Goal: Information Seeking & Learning: Learn about a topic

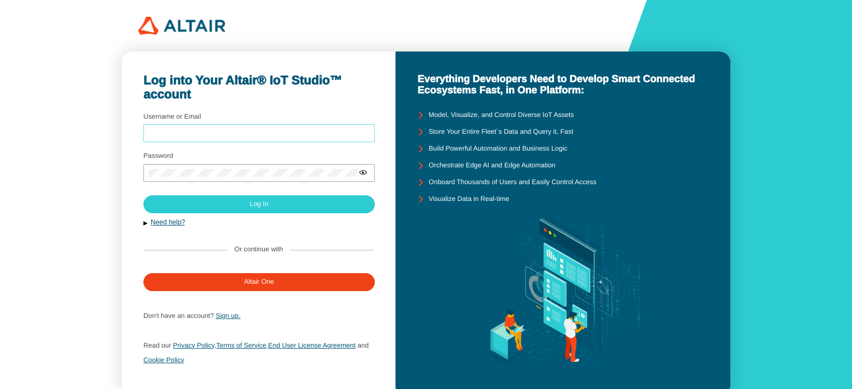
click at [253, 133] on input "Username or Email" at bounding box center [258, 134] width 221 height 8
type input "mt0215"
click at [217, 166] on div at bounding box center [258, 173] width 231 height 18
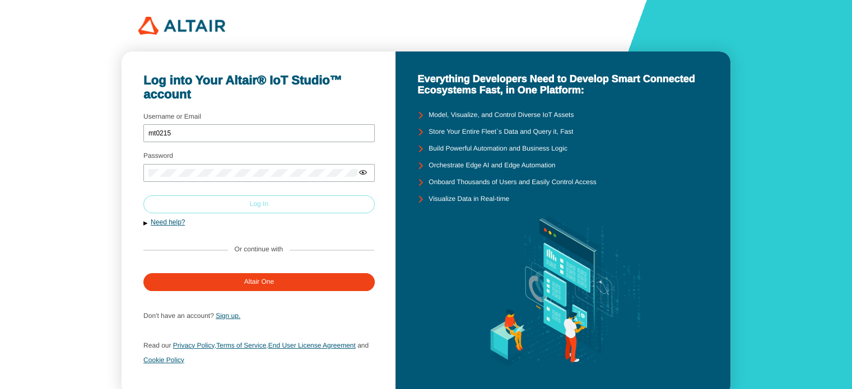
click at [219, 197] on paper-button "Log In" at bounding box center [258, 204] width 231 height 18
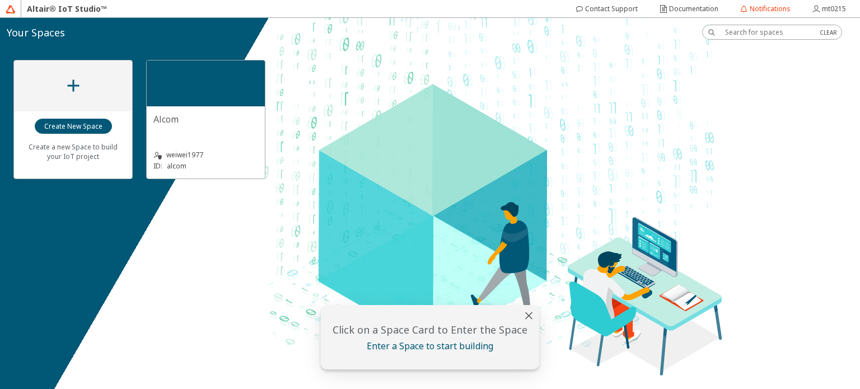
click at [242, 114] on div "Alcom" at bounding box center [205, 119] width 105 height 12
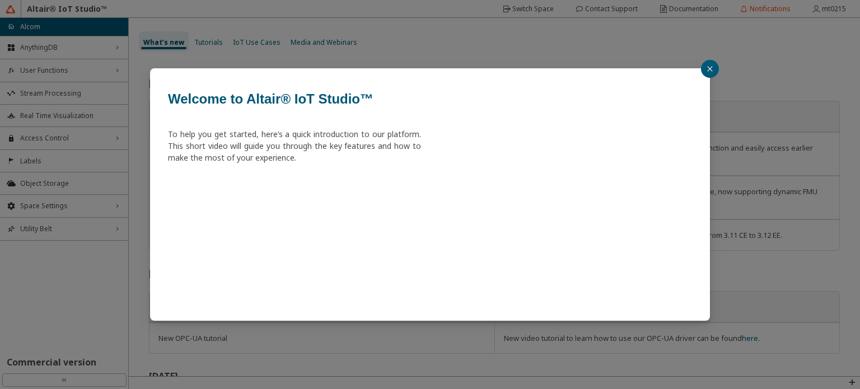
click at [707, 69] on icon "close" at bounding box center [710, 69] width 7 height 7
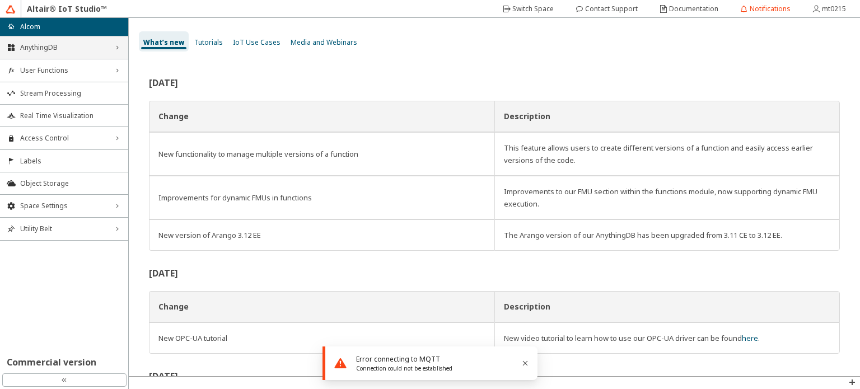
click at [96, 47] on span "AnythingDB" at bounding box center [64, 47] width 88 height 9
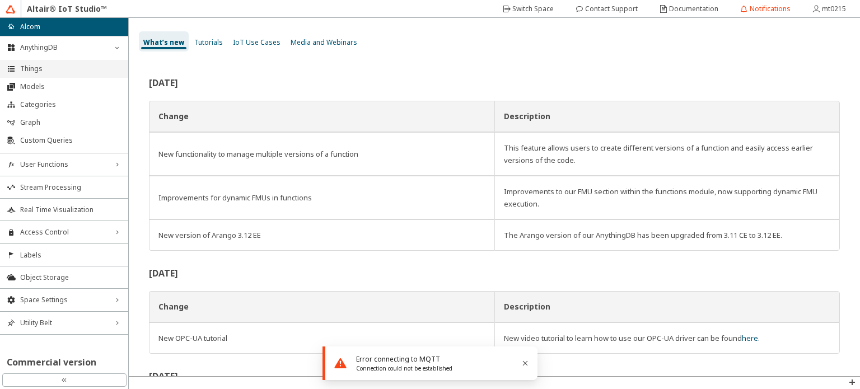
click at [78, 69] on span "Things" at bounding box center [70, 68] width 101 height 9
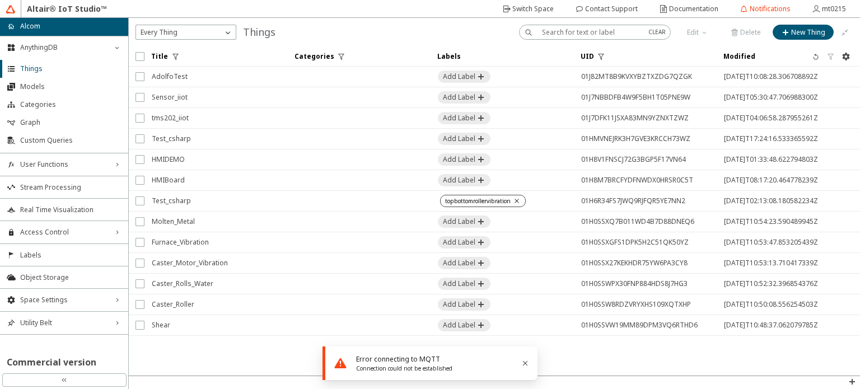
click at [304, 203] on td at bounding box center [359, 201] width 143 height 21
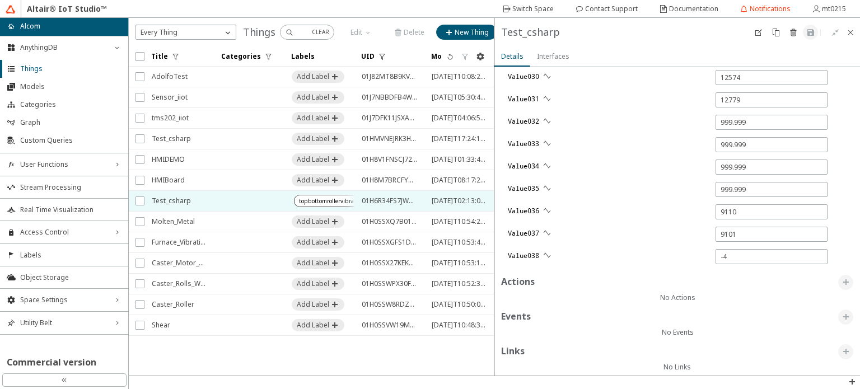
scroll to position [1967, 0]
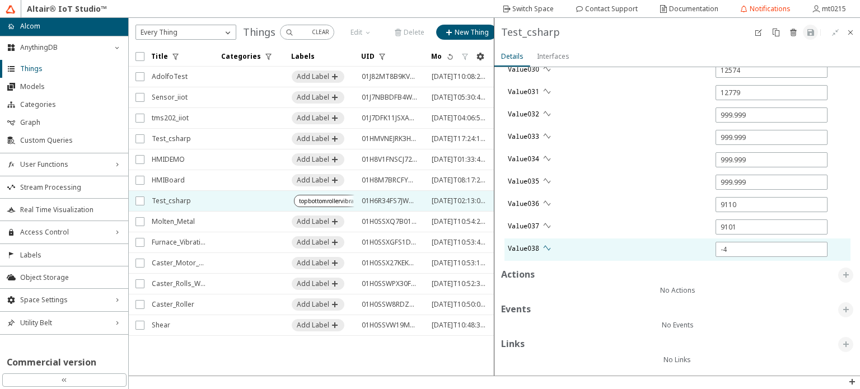
click at [546, 247] on iron-icon at bounding box center [547, 248] width 9 height 9
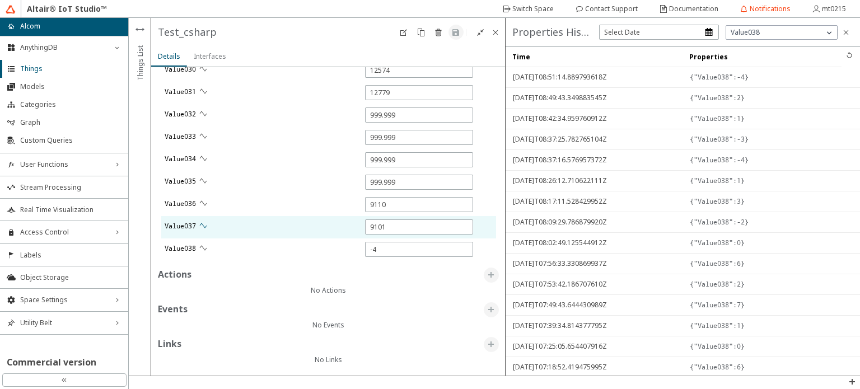
click at [206, 221] on iron-icon at bounding box center [203, 225] width 9 height 9
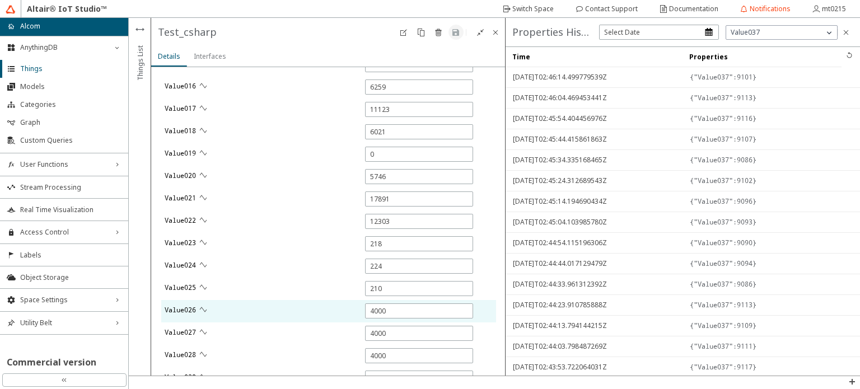
scroll to position [1575, 0]
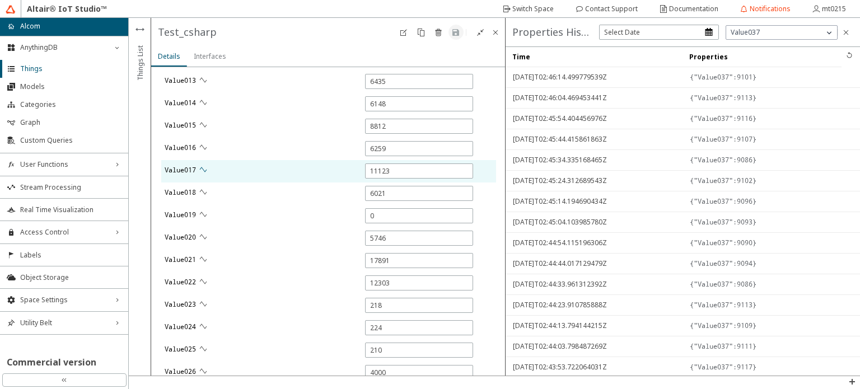
click at [204, 167] on iron-icon at bounding box center [203, 169] width 9 height 9
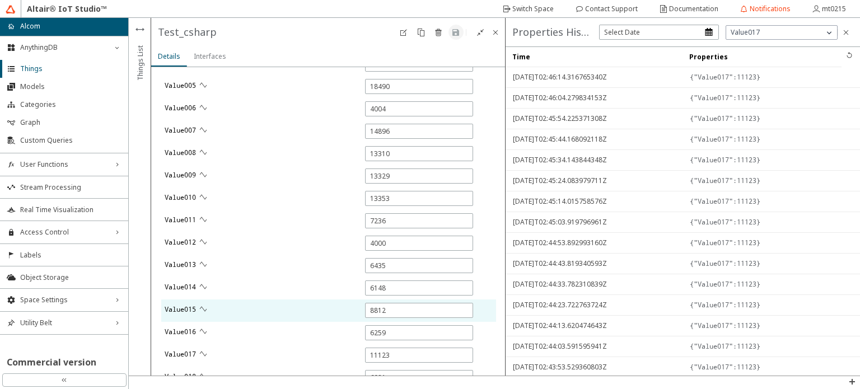
scroll to position [1239, 0]
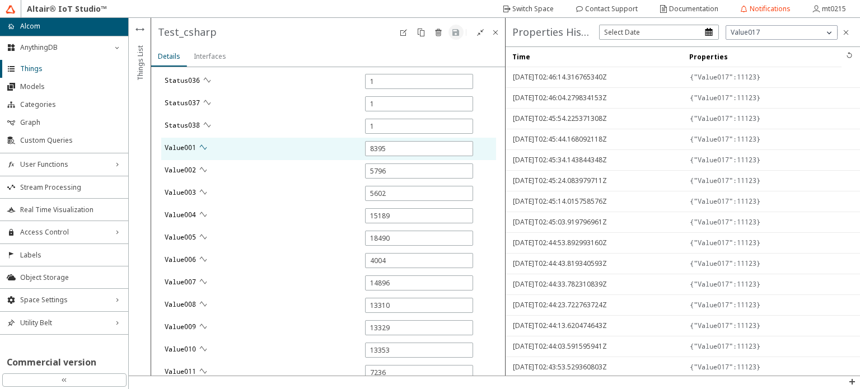
click at [205, 147] on iron-icon at bounding box center [203, 147] width 9 height 9
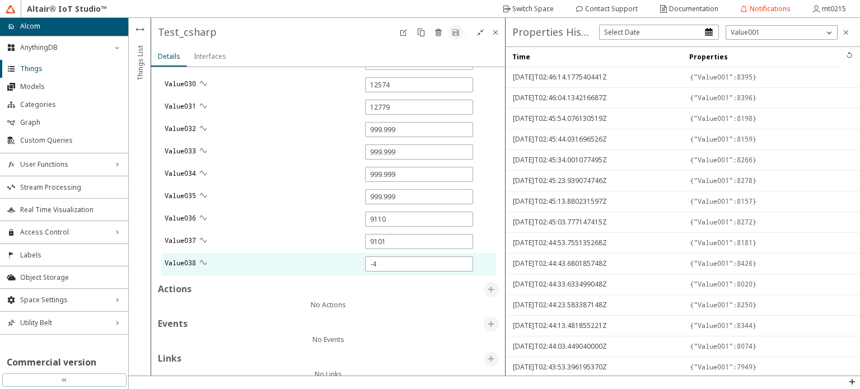
scroll to position [1967, 0]
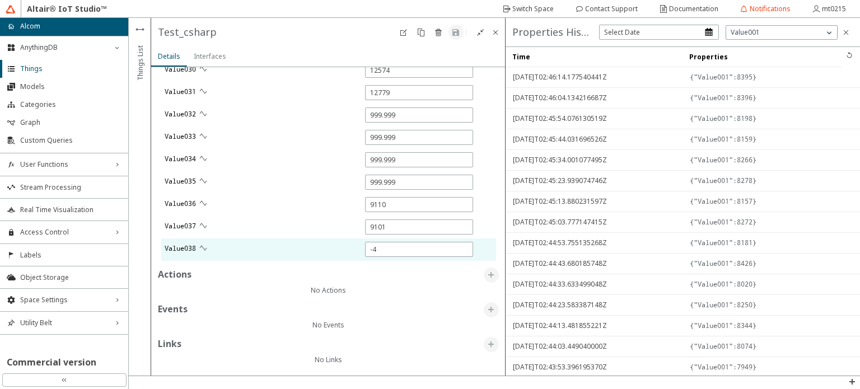
click at [216, 241] on div "Value038" at bounding box center [318, 250] width 315 height 22
click at [208, 245] on paper-button at bounding box center [203, 248] width 15 height 15
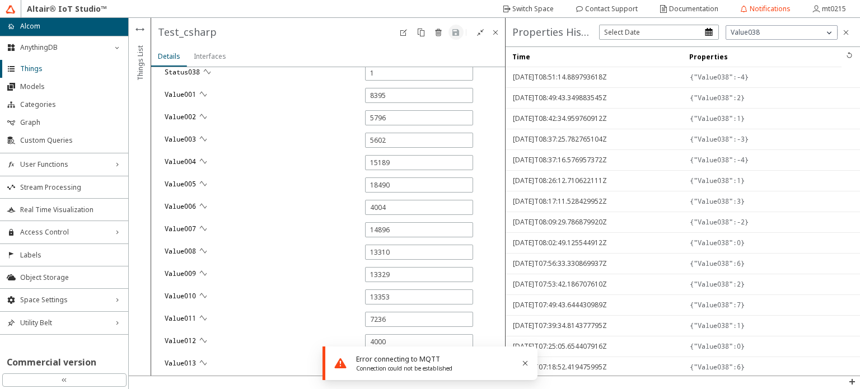
scroll to position [1183, 0]
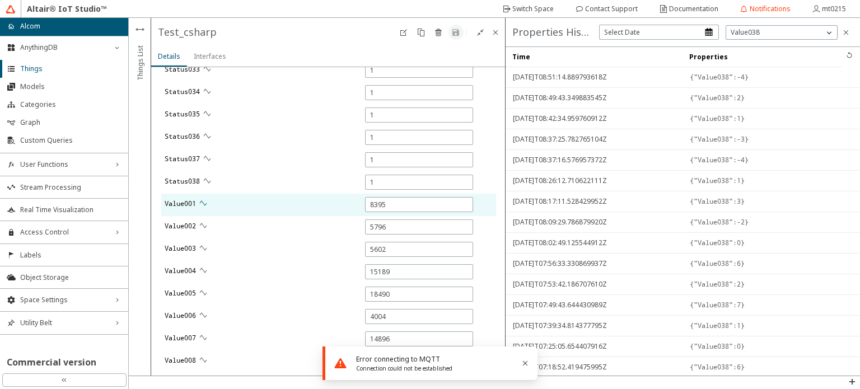
click at [205, 200] on iron-icon at bounding box center [203, 203] width 9 height 9
click at [202, 203] on iron-icon at bounding box center [203, 203] width 9 height 9
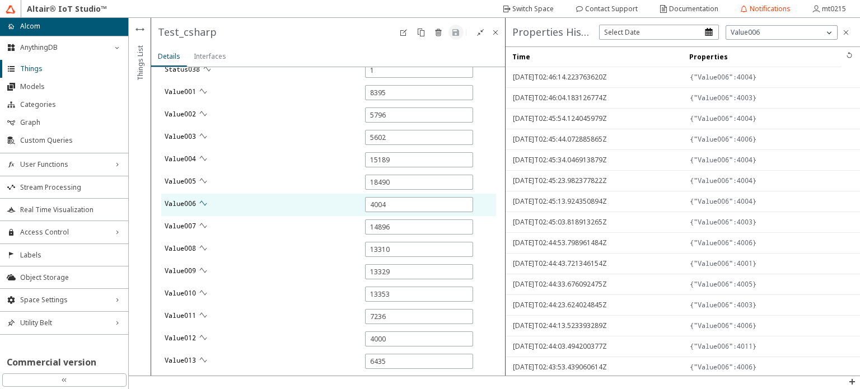
scroll to position [1239, 0]
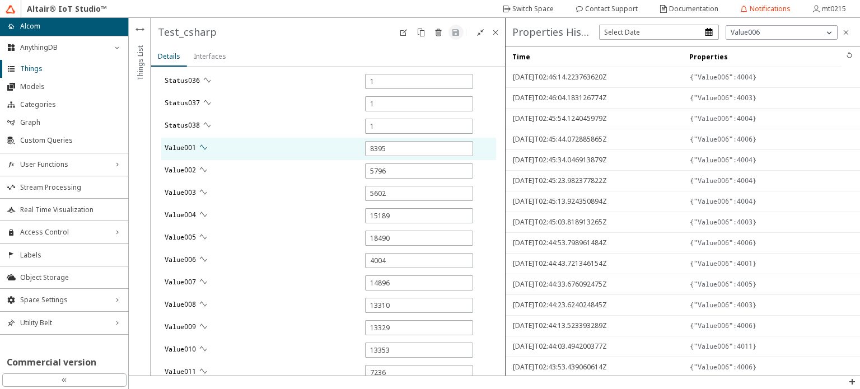
click at [204, 143] on iron-icon at bounding box center [203, 147] width 9 height 9
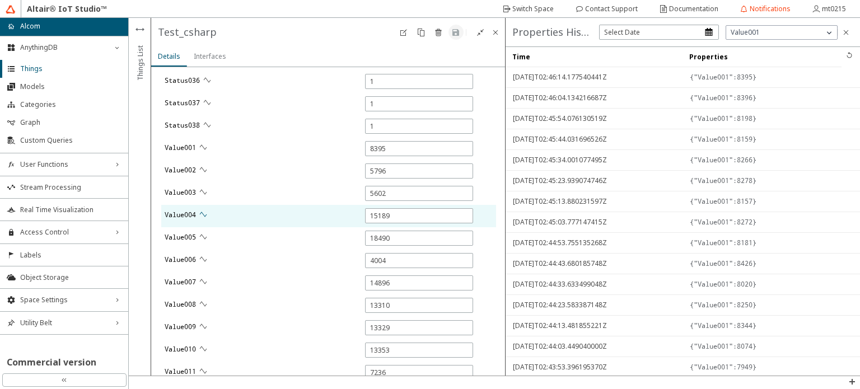
click at [205, 213] on iron-icon at bounding box center [203, 214] width 9 height 9
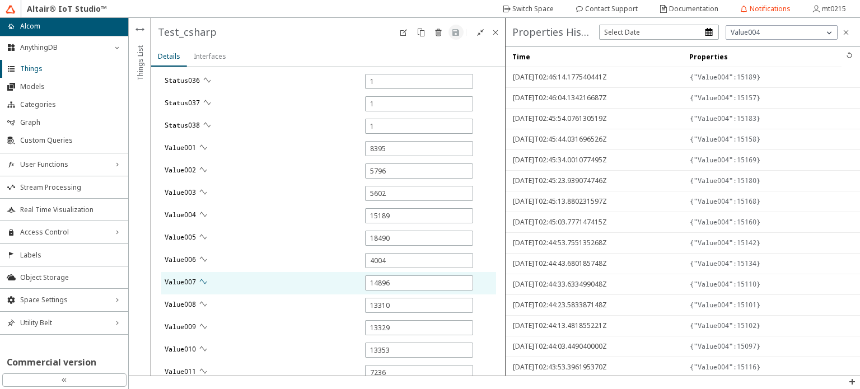
click at [204, 279] on iron-icon at bounding box center [203, 281] width 9 height 9
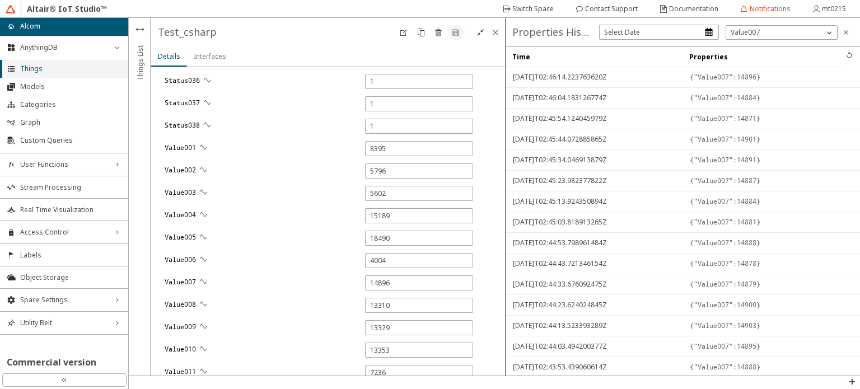
click at [56, 69] on span "Things" at bounding box center [70, 68] width 101 height 9
click at [50, 82] on span "Models" at bounding box center [70, 86] width 101 height 9
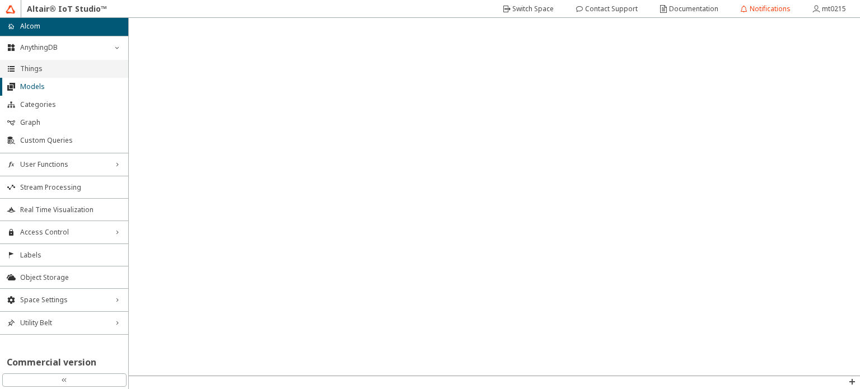
click at [60, 63] on li "Things" at bounding box center [64, 69] width 128 height 18
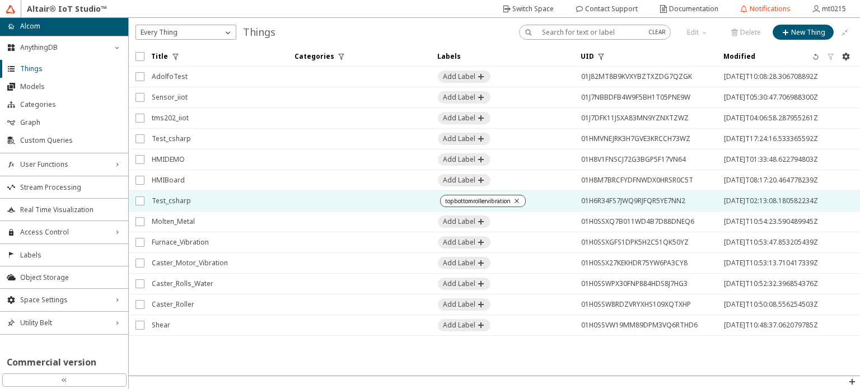
click at [317, 198] on td at bounding box center [359, 201] width 143 height 21
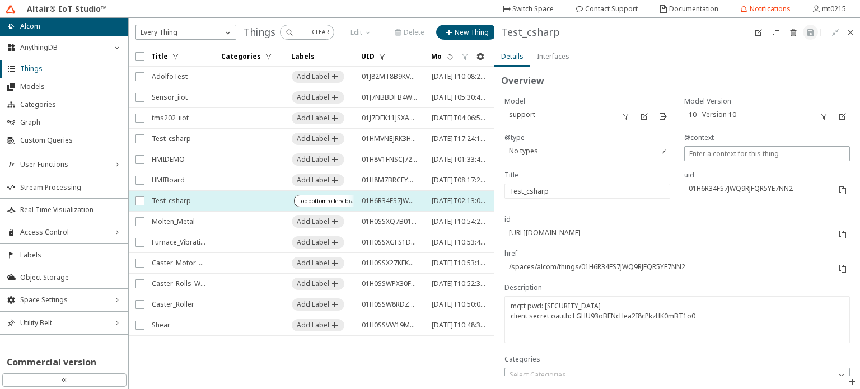
click at [244, 197] on td at bounding box center [249, 201] width 70 height 21
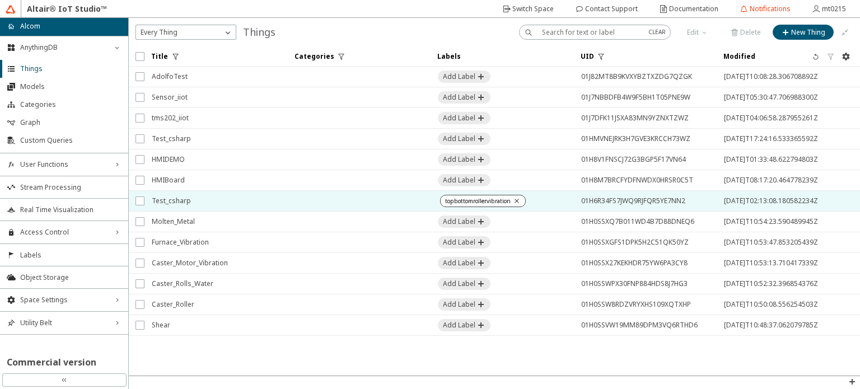
click at [261, 203] on span "Test_csharp" at bounding box center [216, 201] width 129 height 20
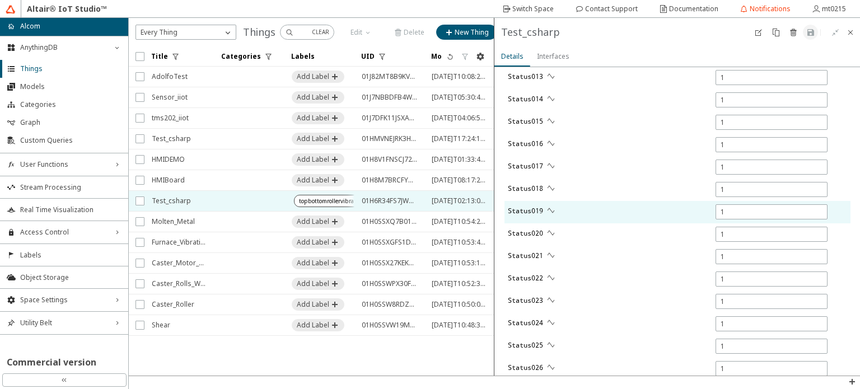
scroll to position [1120, 0]
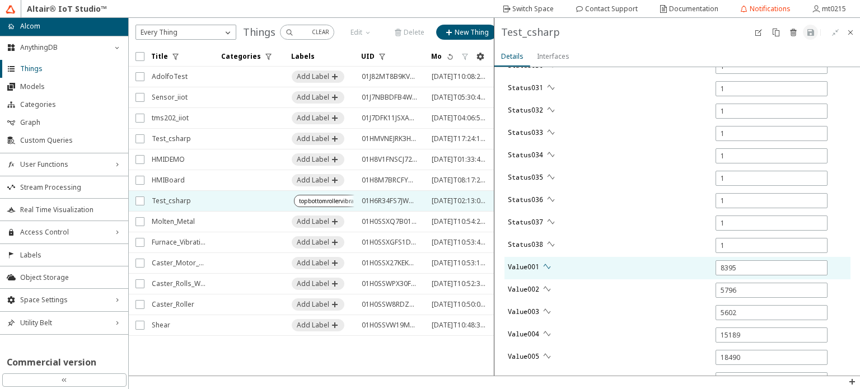
click at [551, 264] on iron-icon at bounding box center [547, 266] width 9 height 9
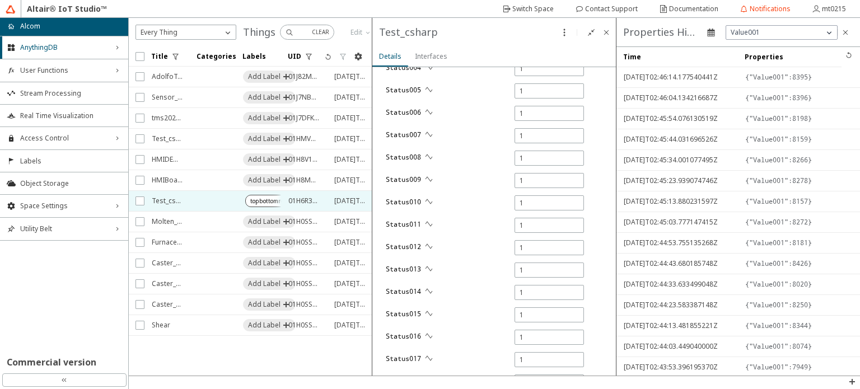
scroll to position [728, 0]
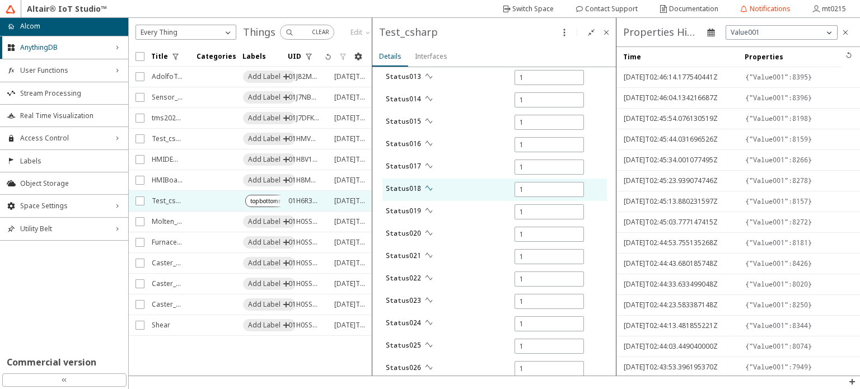
click at [430, 185] on iron-icon at bounding box center [428, 188] width 9 height 9
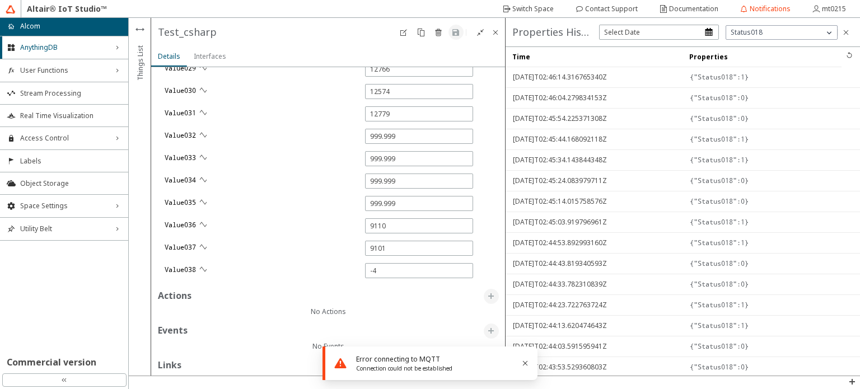
scroll to position [1967, 0]
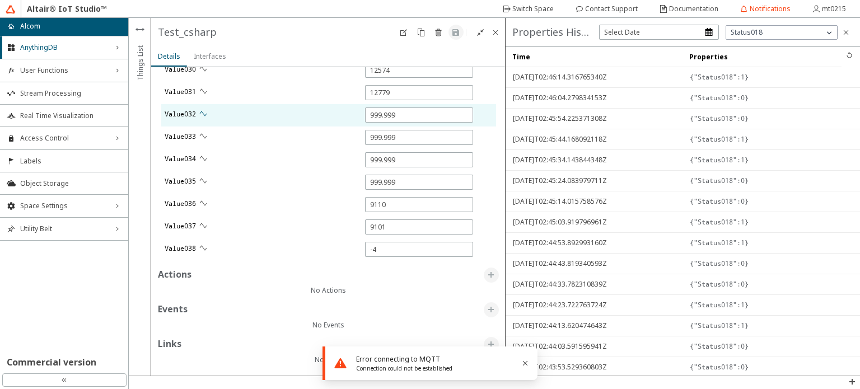
click at [205, 109] on iron-icon at bounding box center [203, 113] width 9 height 9
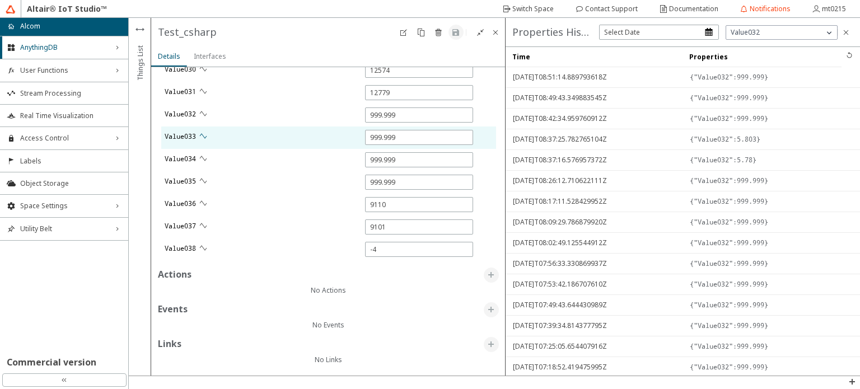
click at [205, 136] on iron-icon at bounding box center [203, 136] width 9 height 9
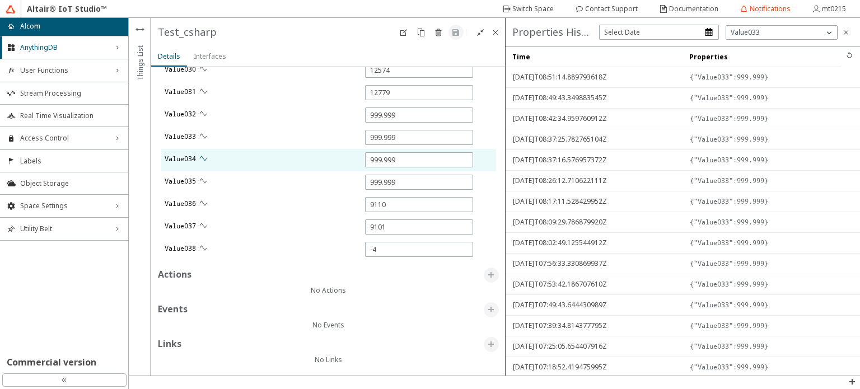
click at [206, 151] on paper-button at bounding box center [203, 158] width 15 height 15
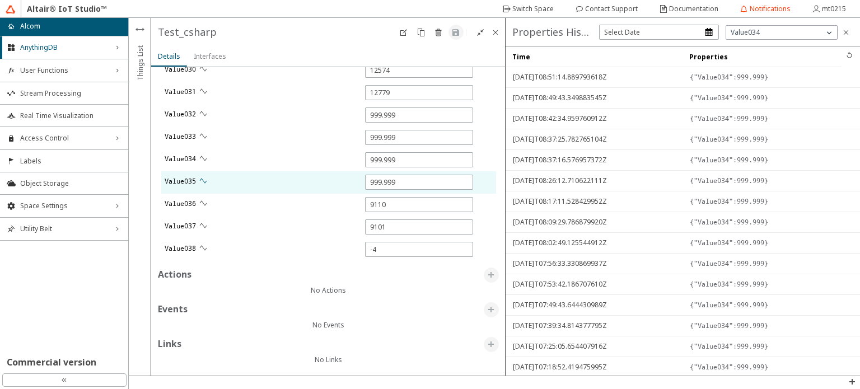
click at [203, 174] on paper-button at bounding box center [203, 181] width 15 height 15
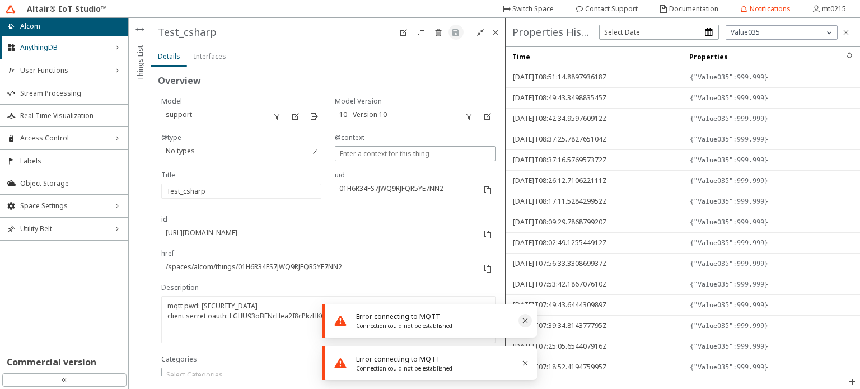
click at [529, 321] on icon "Close" at bounding box center [525, 320] width 9 height 9
